Goal: Information Seeking & Learning: Learn about a topic

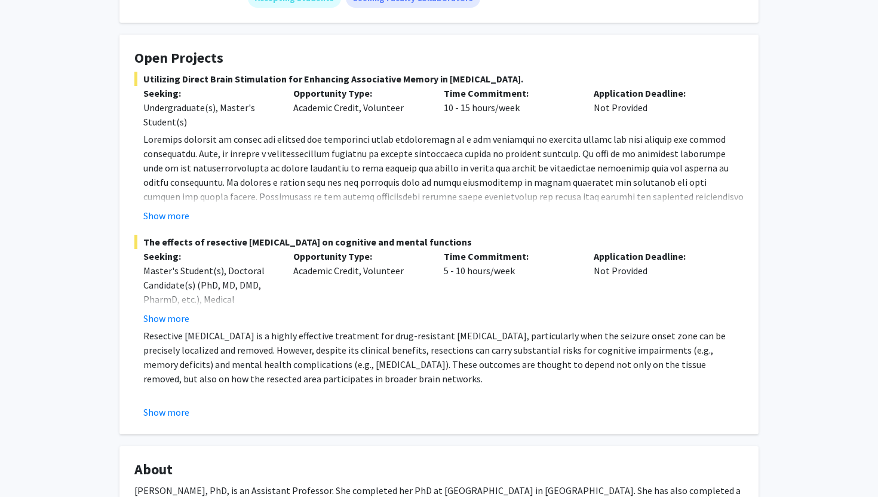
scroll to position [183, 0]
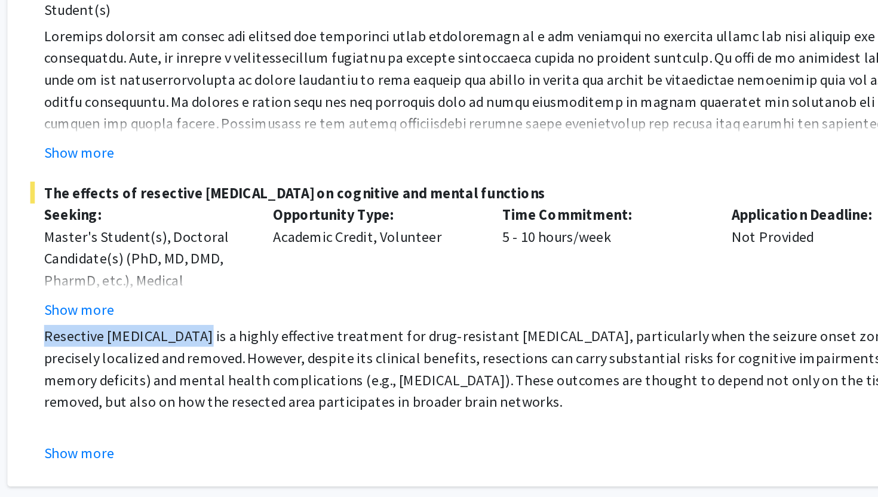
drag, startPoint x: 143, startPoint y: 335, endPoint x: 240, endPoint y: 335, distance: 97.4
click at [240, 335] on fg-read-more "Resective [MEDICAL_DATA] is a highly effective treatment for drug-resistant [ME…" at bounding box center [438, 373] width 609 height 91
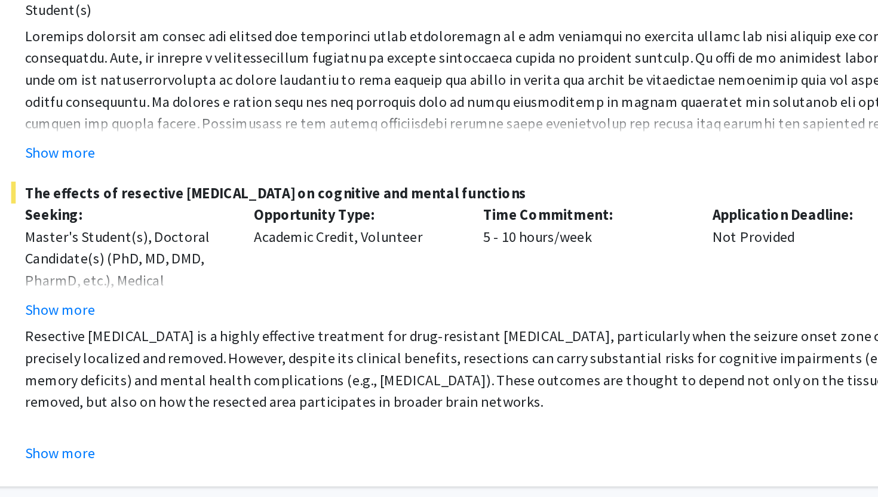
click at [428, 330] on p "Resective neurosurgery is a highly effective treatment for drug-resistant epile…" at bounding box center [443, 356] width 600 height 57
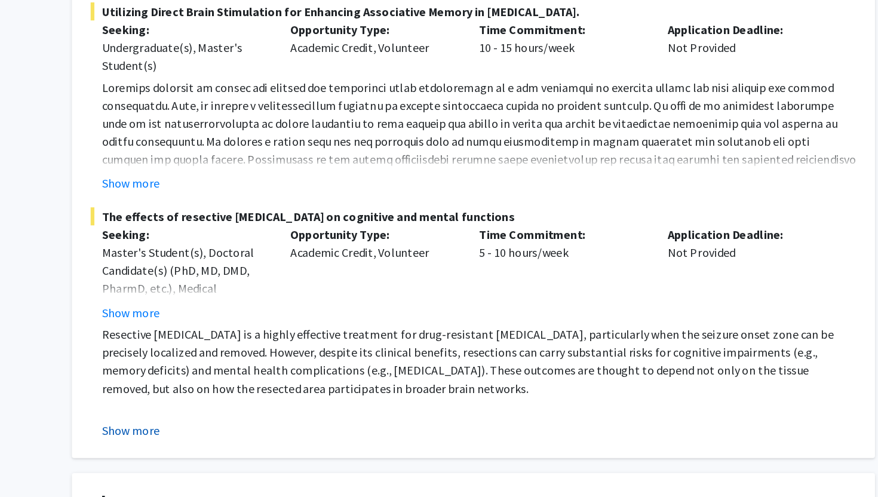
click at [176, 416] on button "Show more" at bounding box center [166, 411] width 46 height 14
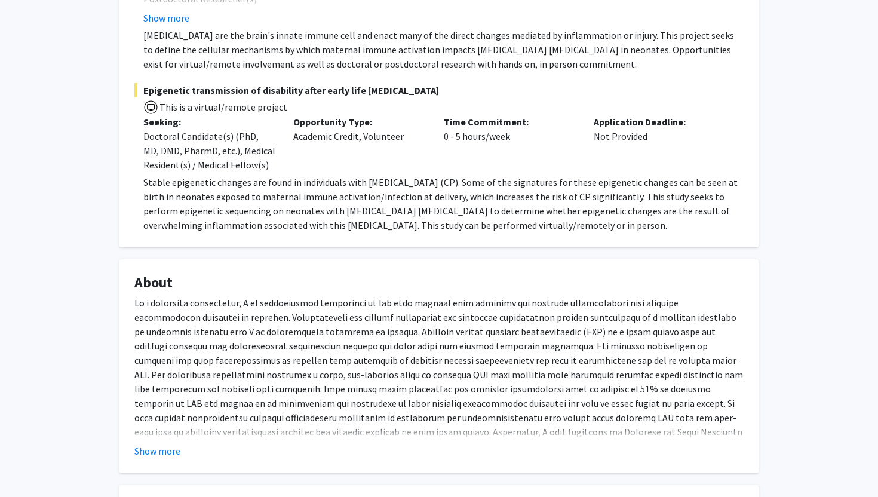
scroll to position [499, 0]
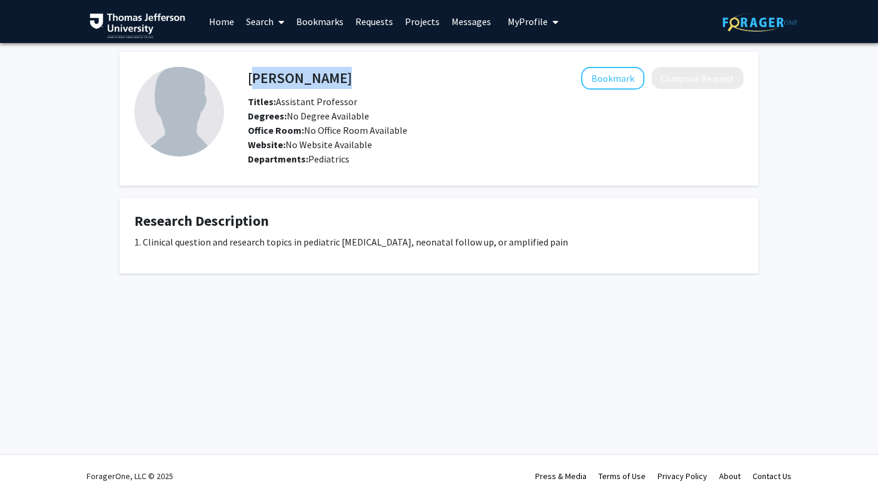
drag, startPoint x: 346, startPoint y: 75, endPoint x: 250, endPoint y: 75, distance: 95.6
click at [250, 75] on div "Rochelle Haas Bookmark Compose Request" at bounding box center [496, 78] width 514 height 23
copy h4 "Rochelle Haas"
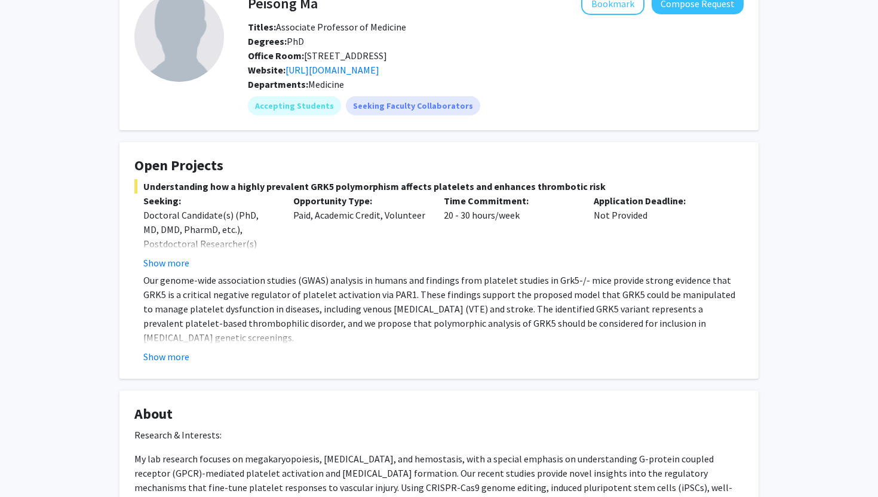
scroll to position [83, 0]
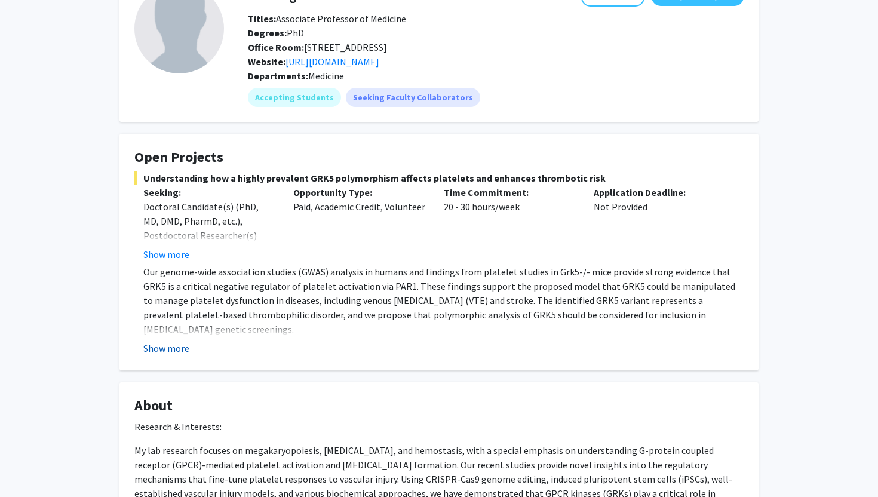
click at [161, 346] on button "Show more" at bounding box center [166, 348] width 46 height 14
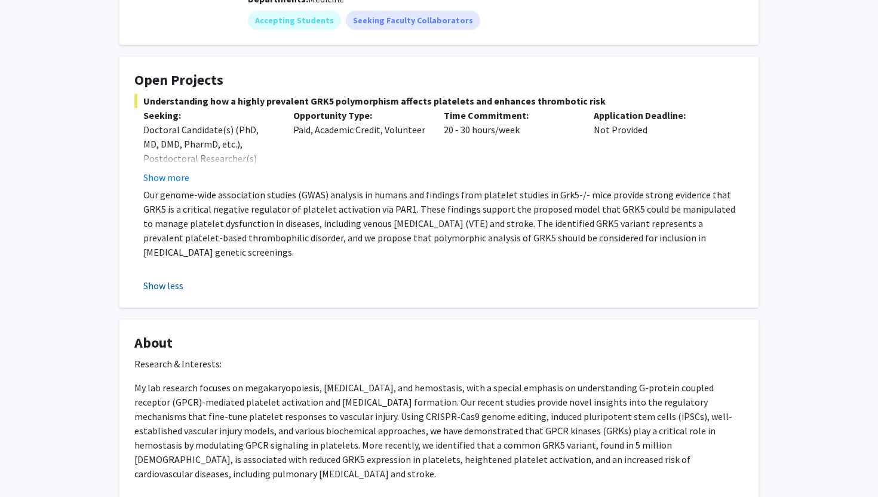
scroll to position [161, 0]
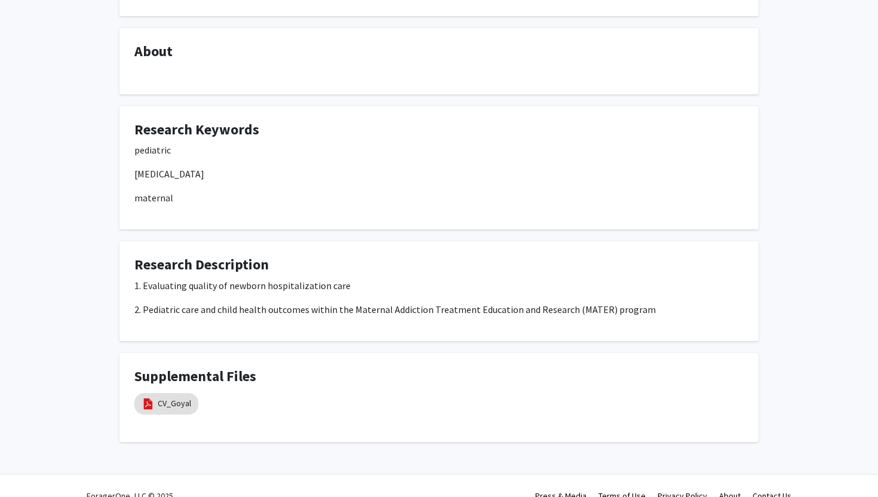
scroll to position [354, 0]
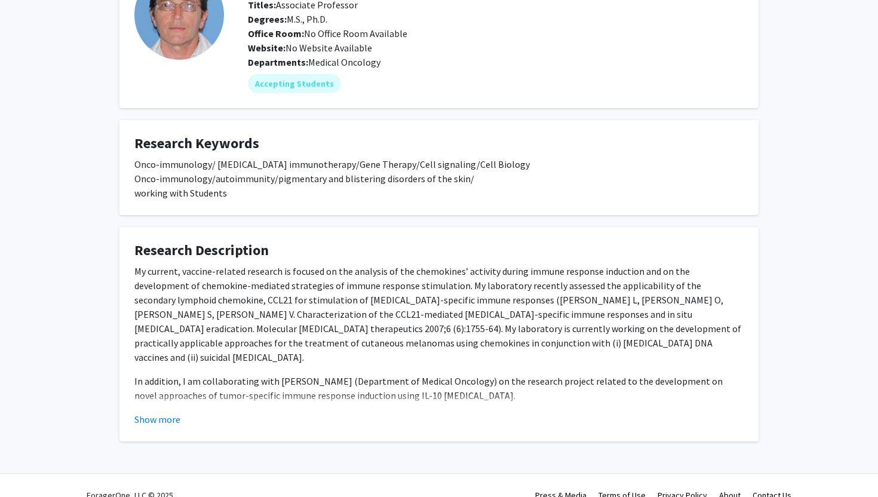
scroll to position [115, 0]
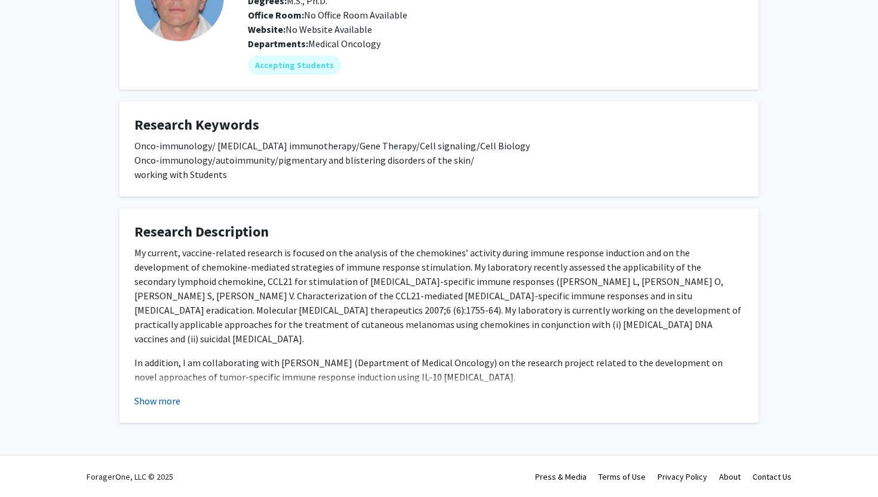
click at [171, 398] on button "Show more" at bounding box center [157, 401] width 46 height 14
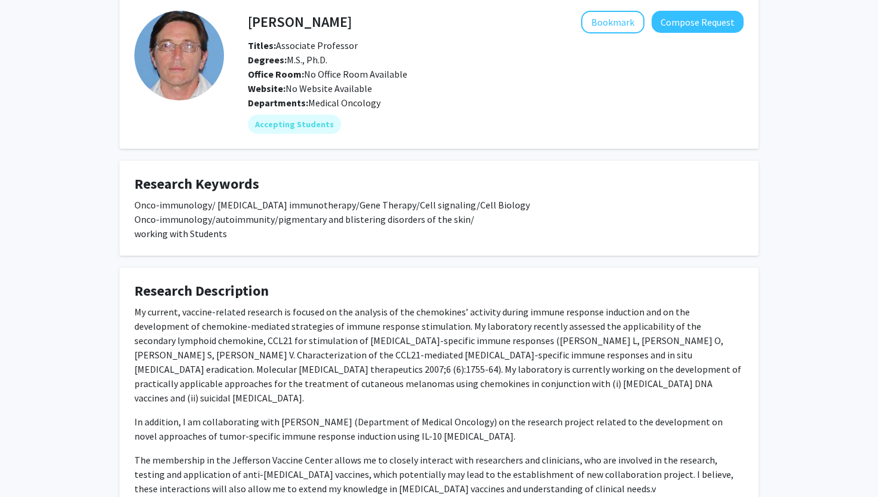
scroll to position [45, 0]
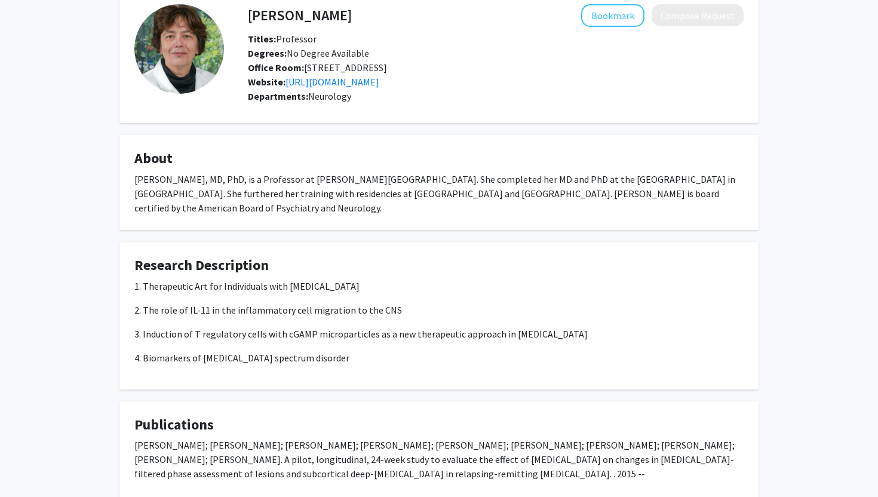
scroll to position [62, 0]
